Goal: Transaction & Acquisition: Purchase product/service

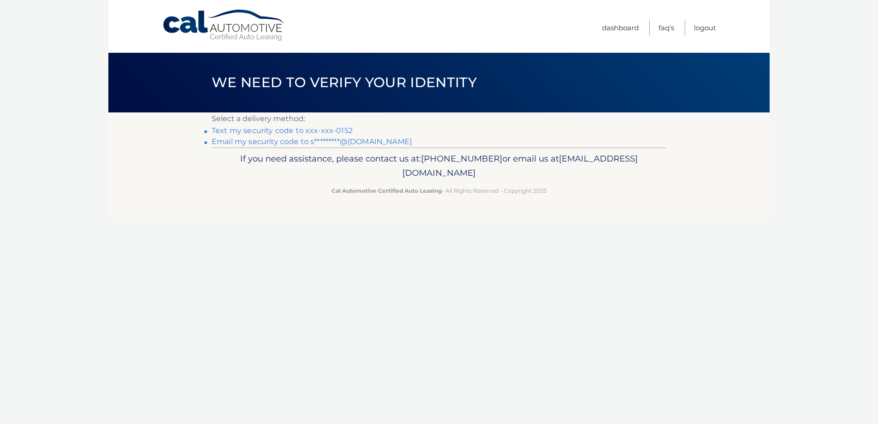
click at [275, 132] on link "Text my security code to xxx-xxx-0152" at bounding box center [282, 130] width 141 height 9
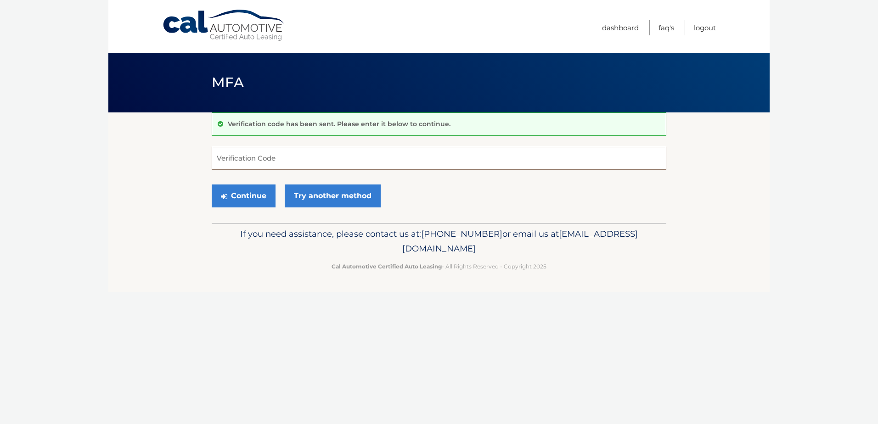
click at [265, 166] on input "Verification Code" at bounding box center [439, 158] width 454 height 23
type input "525595"
click at [255, 190] on button "Continue" at bounding box center [244, 195] width 64 height 23
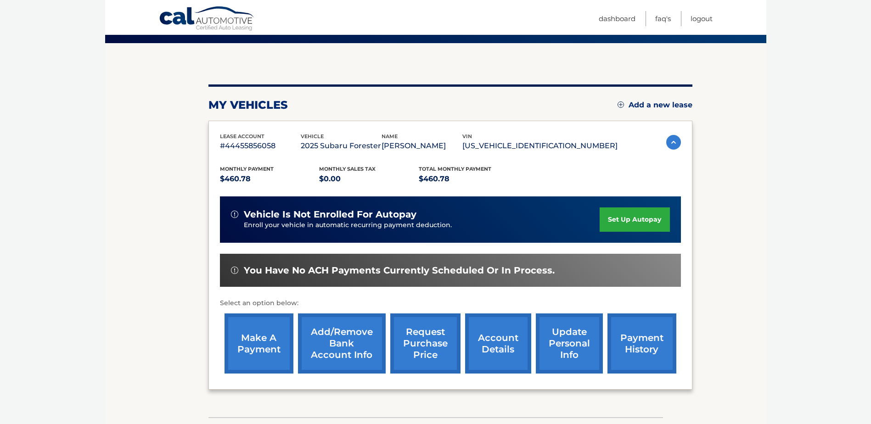
scroll to position [92, 0]
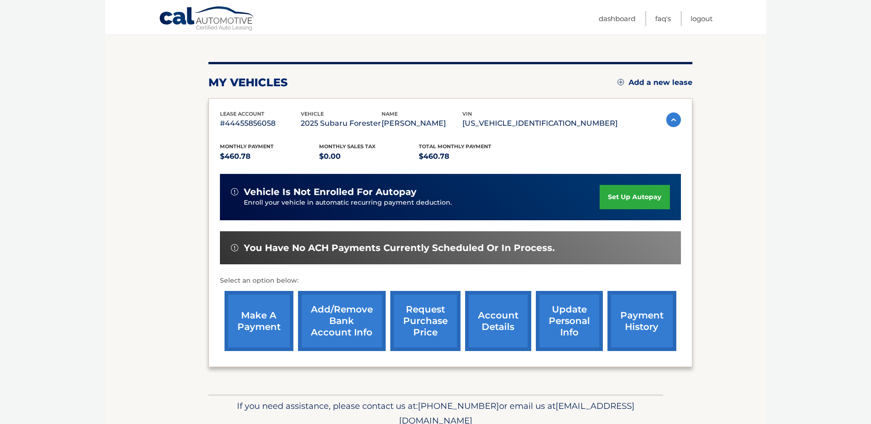
click at [256, 319] on link "make a payment" at bounding box center [258, 321] width 69 height 60
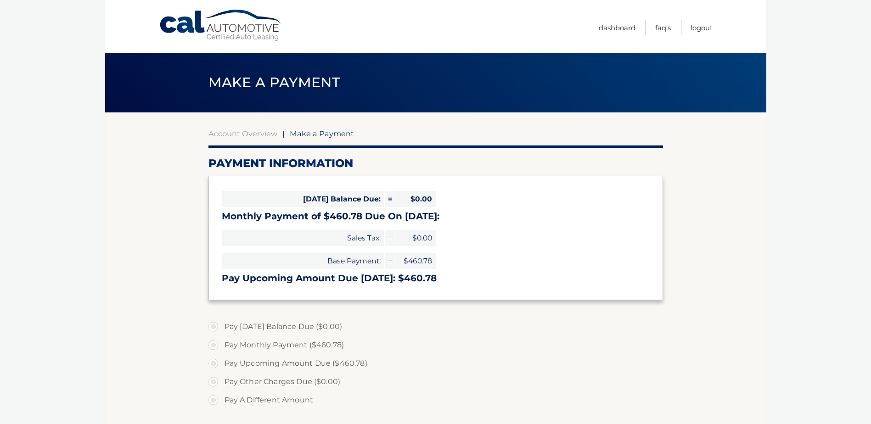
select select "N2ZmN2YwMTAtYjMyNi00NzAyLTljNTktZTZhY2Q2MjNlNjcy"
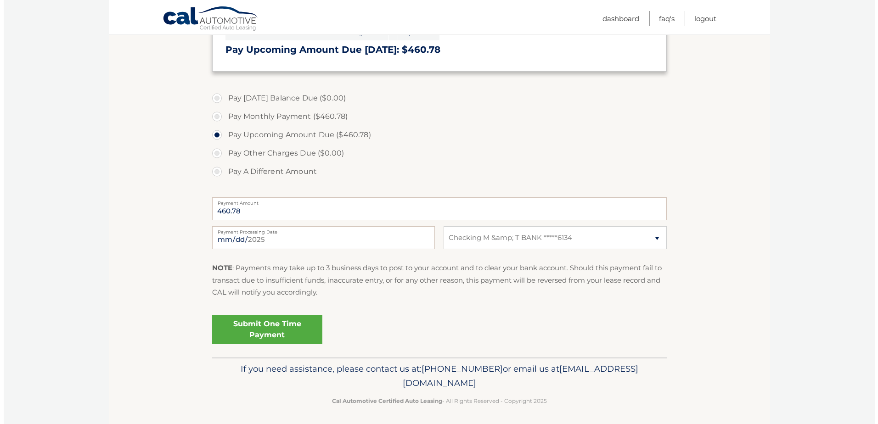
scroll to position [229, 0]
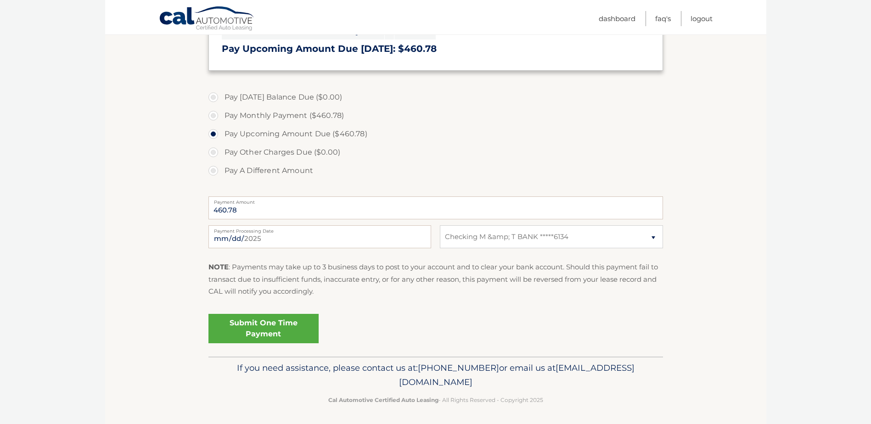
click at [250, 330] on link "Submit One Time Payment" at bounding box center [263, 328] width 110 height 29
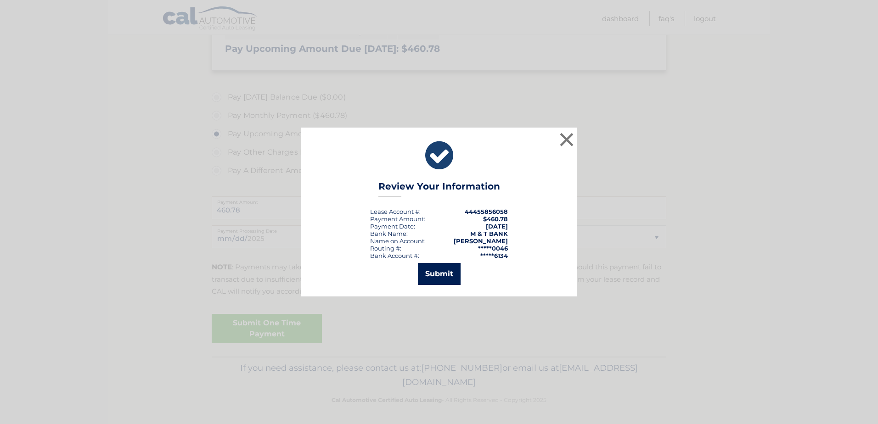
click at [439, 273] on button "Submit" at bounding box center [439, 274] width 43 height 22
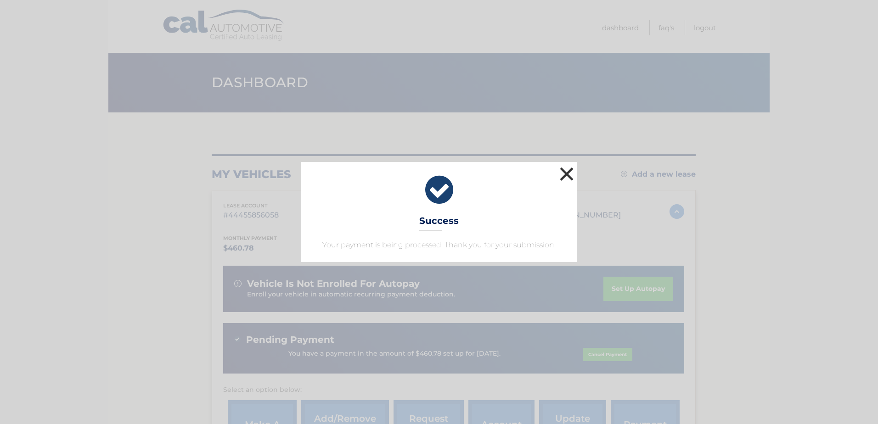
click at [565, 170] on button "×" at bounding box center [566, 174] width 18 height 18
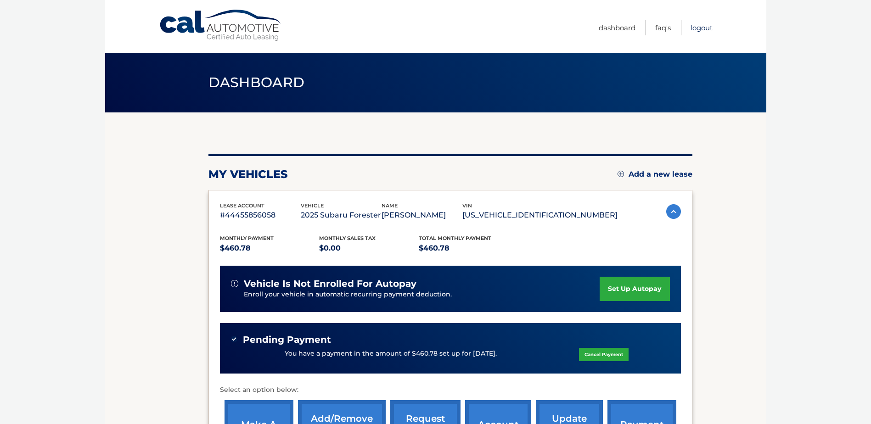
click at [697, 29] on link "Logout" at bounding box center [701, 27] width 22 height 15
